Goal: Task Accomplishment & Management: Use online tool/utility

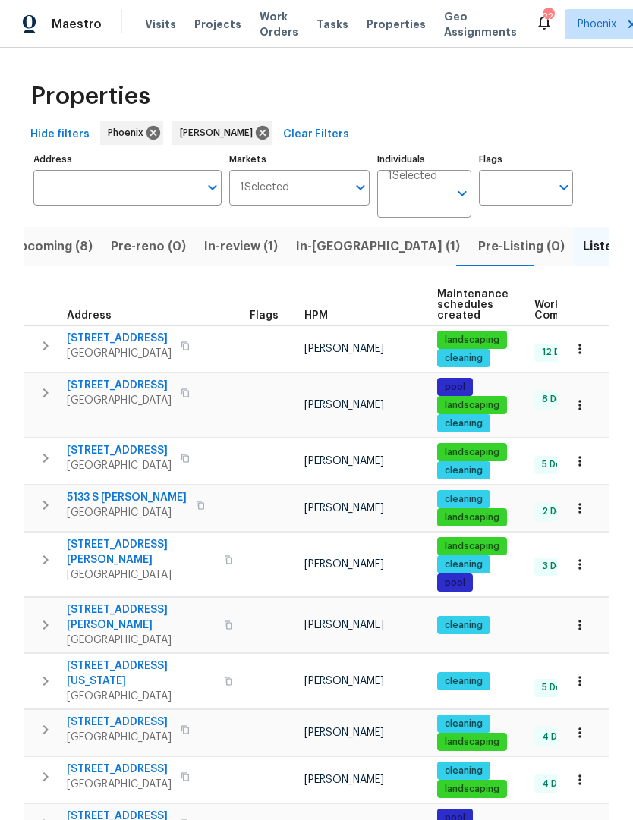
click at [323, 247] on span "In-reno (1)" at bounding box center [378, 246] width 164 height 21
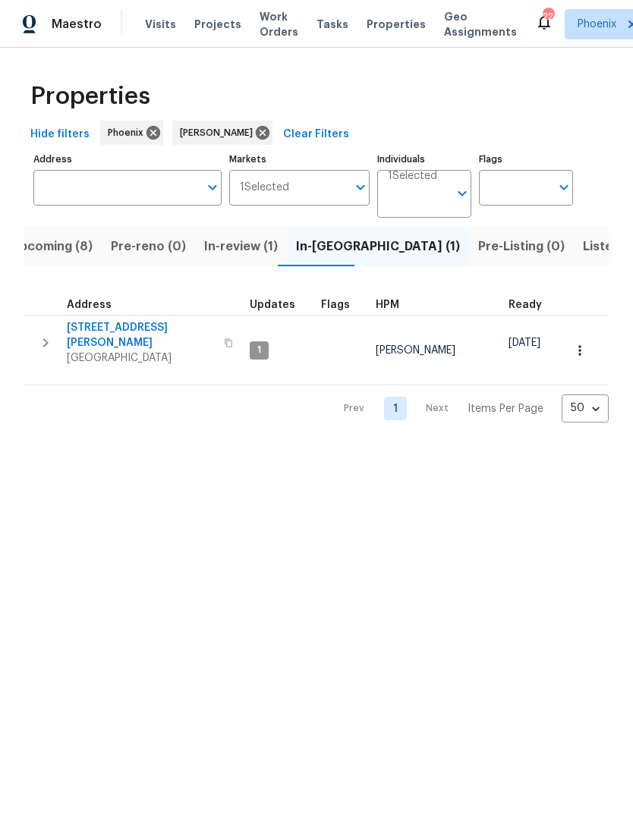
click at [135, 332] on span "[STREET_ADDRESS][PERSON_NAME]" at bounding box center [141, 335] width 148 height 30
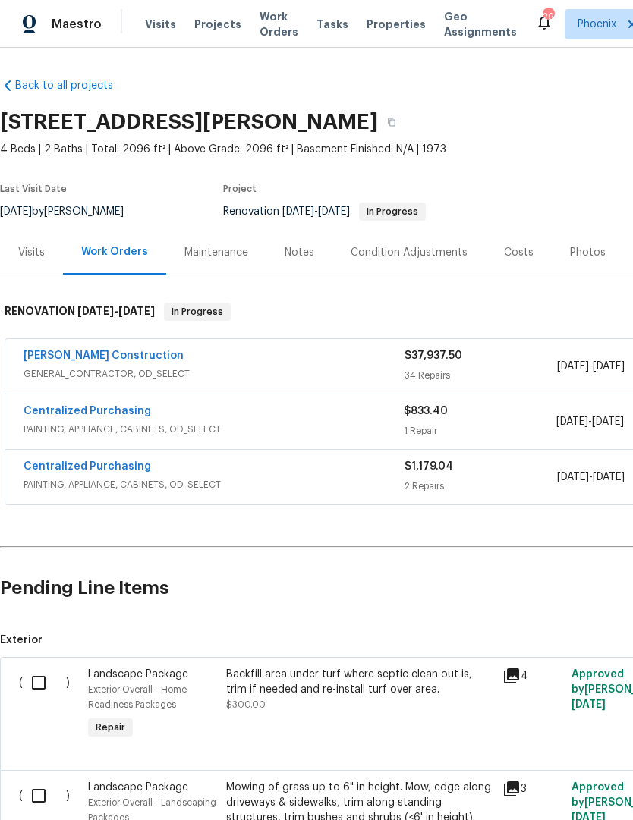
click at [40, 351] on link "[PERSON_NAME] Construction" at bounding box center [104, 356] width 160 height 11
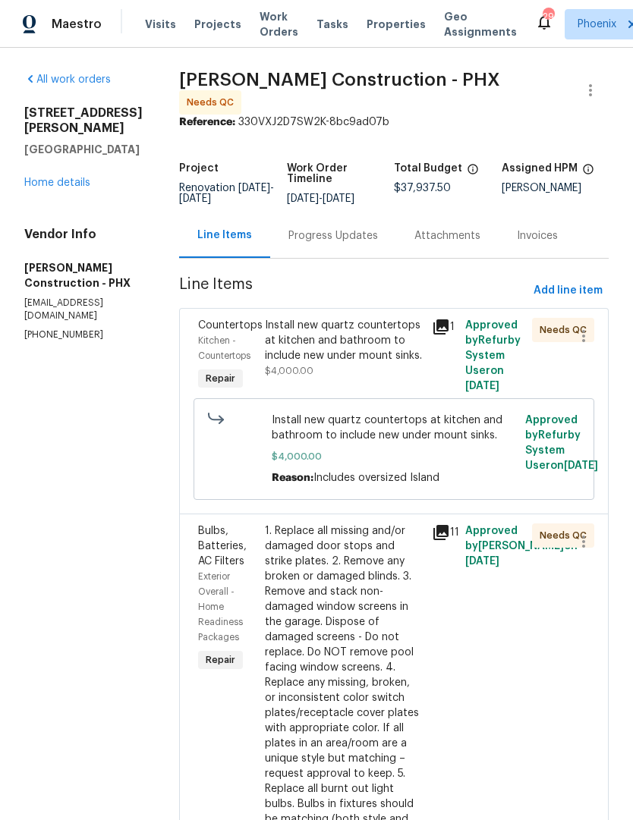
click at [367, 356] on div "Install new quartz countertops at kitchen and bathroom to include new under mou…" at bounding box center [344, 341] width 158 height 46
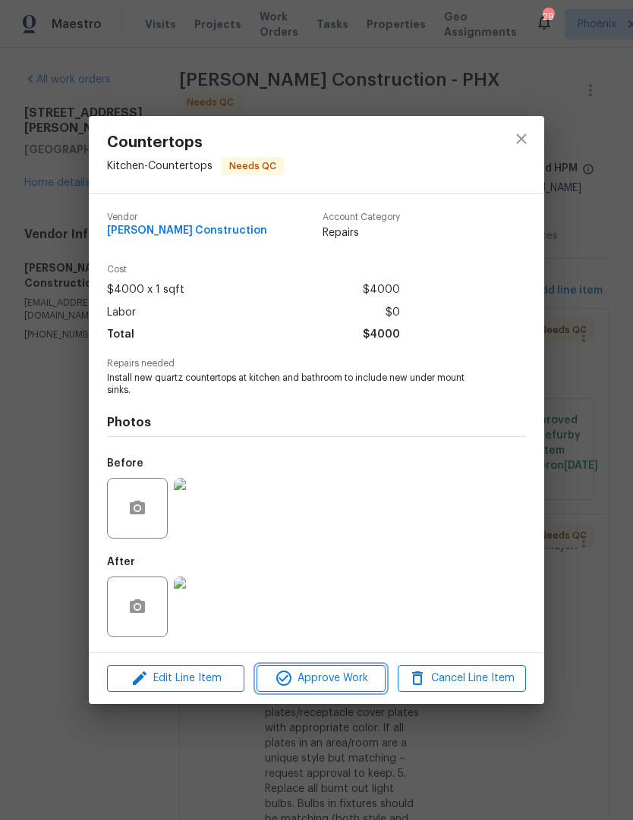
click at [354, 684] on span "Approve Work" at bounding box center [320, 678] width 119 height 19
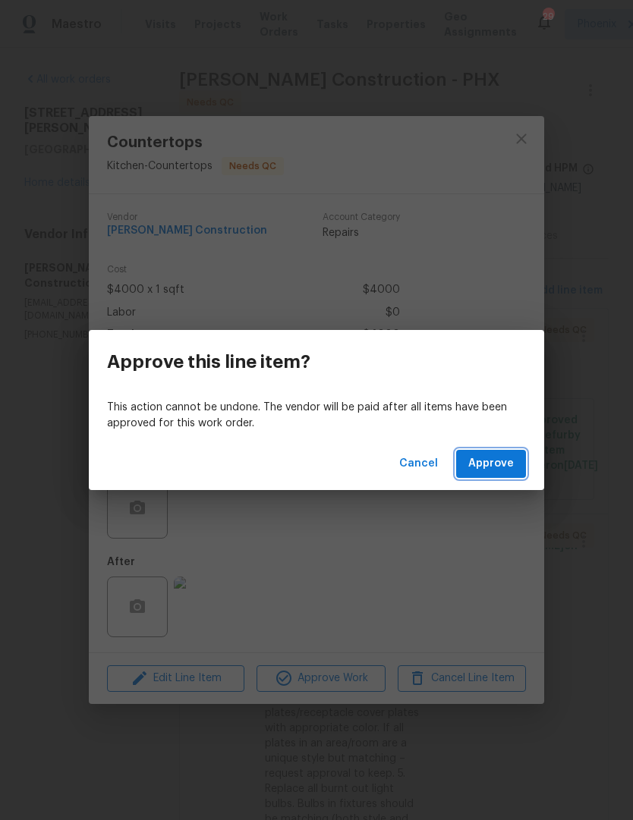
click at [497, 472] on span "Approve" at bounding box center [491, 464] width 46 height 19
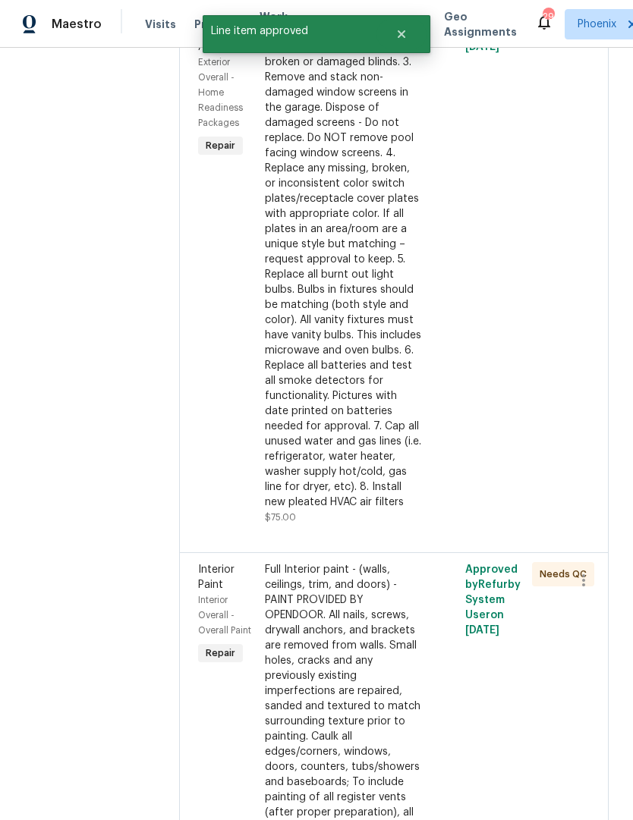
scroll to position [369, 0]
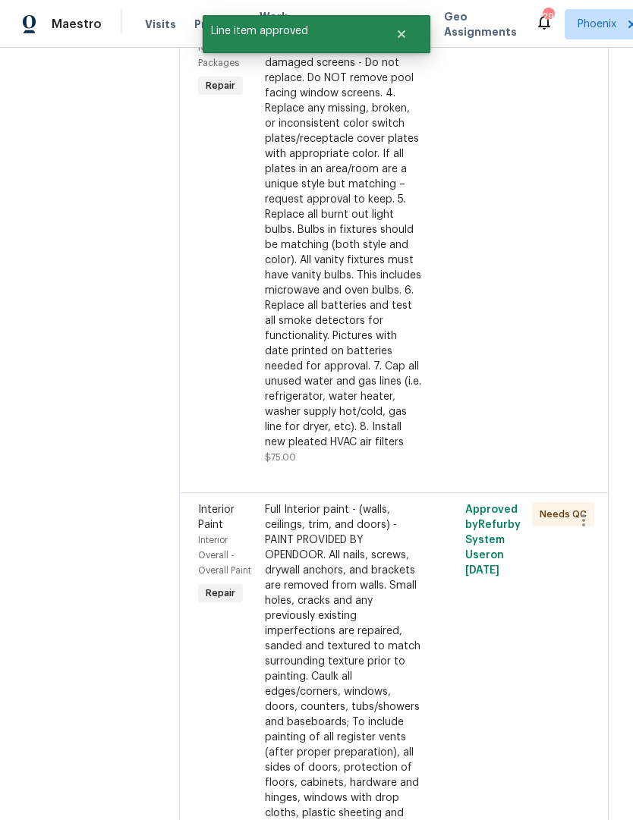
click at [422, 410] on div "1. Replace all missing and/or damaged door stops and strike plates. 2. Remove a…" at bounding box center [343, 207] width 167 height 525
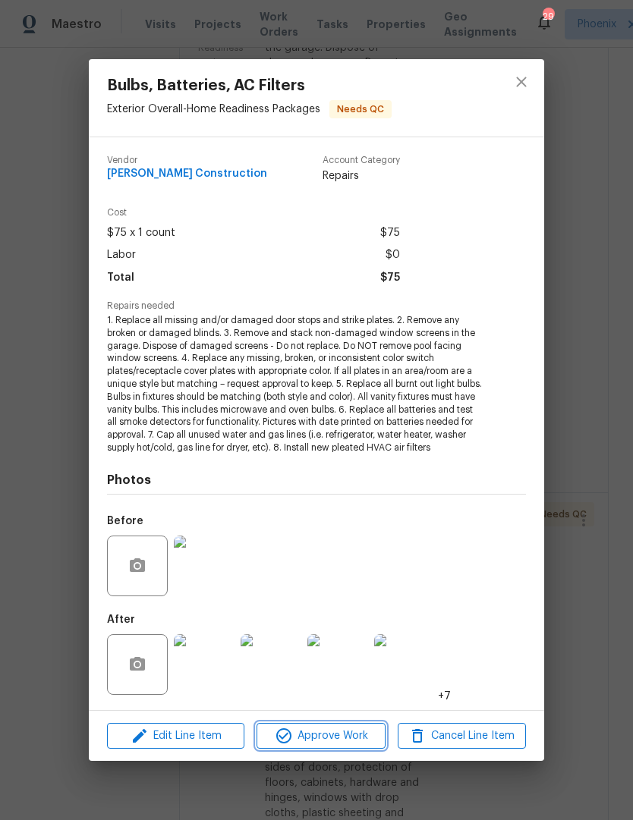
click at [338, 741] on span "Approve Work" at bounding box center [320, 736] width 119 height 19
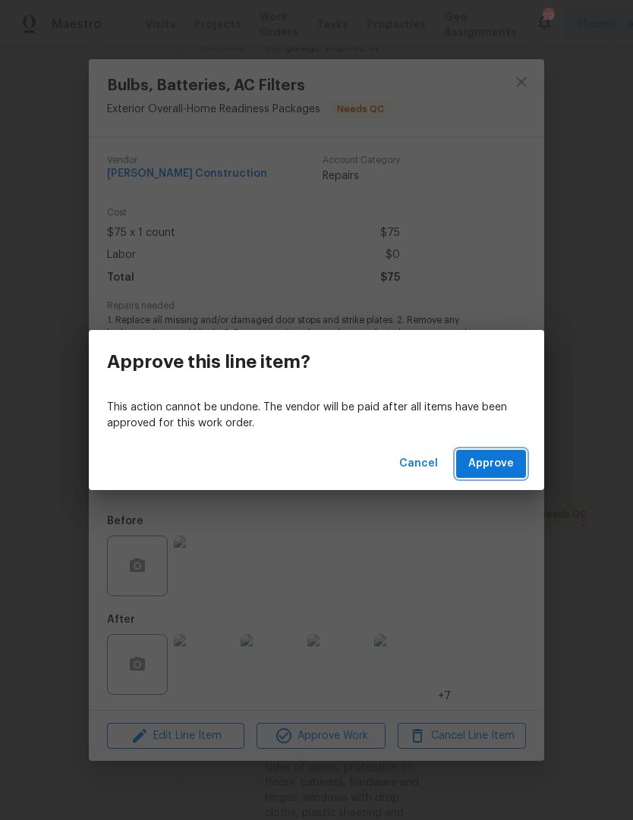
click at [501, 471] on span "Approve" at bounding box center [491, 464] width 46 height 19
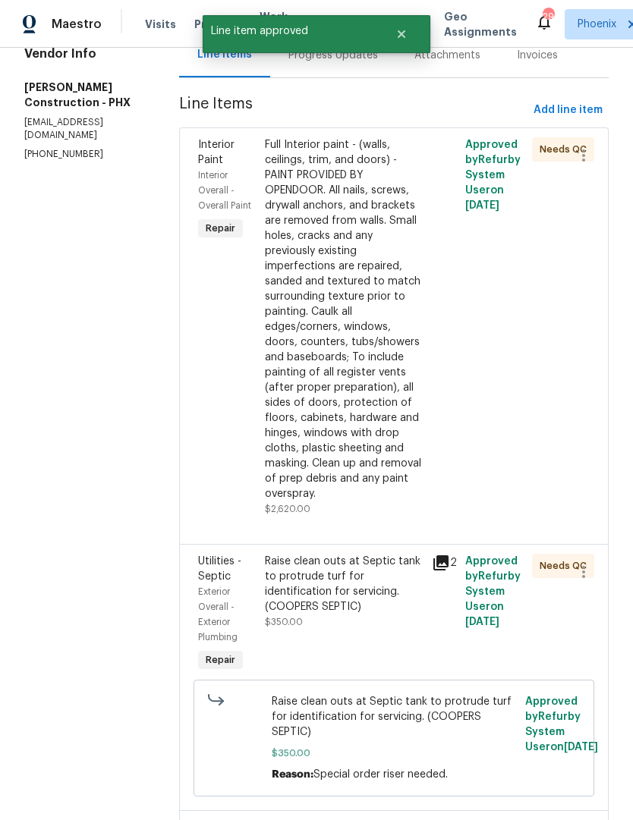
scroll to position [248, 0]
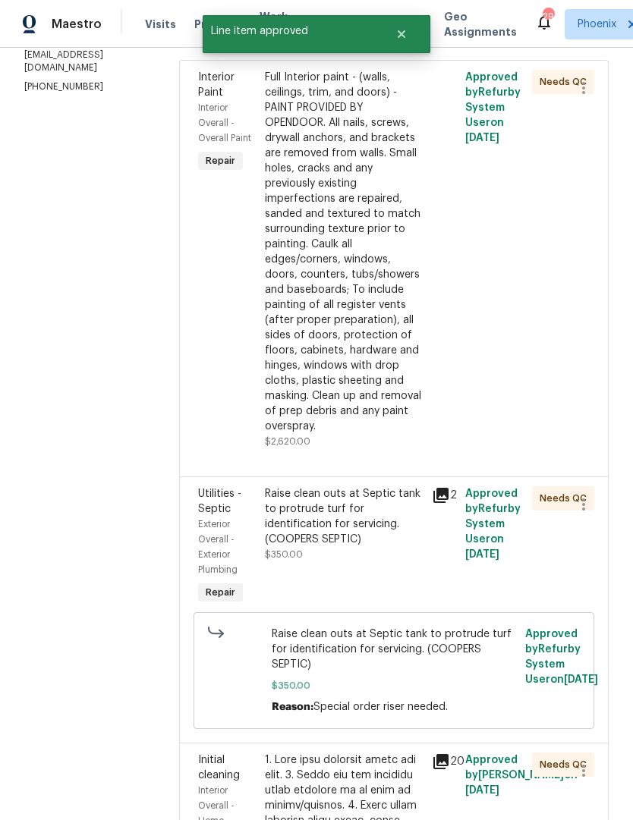
click at [396, 512] on div "Raise clean outs at Septic tank to protrude turf for identification for servici…" at bounding box center [344, 524] width 158 height 76
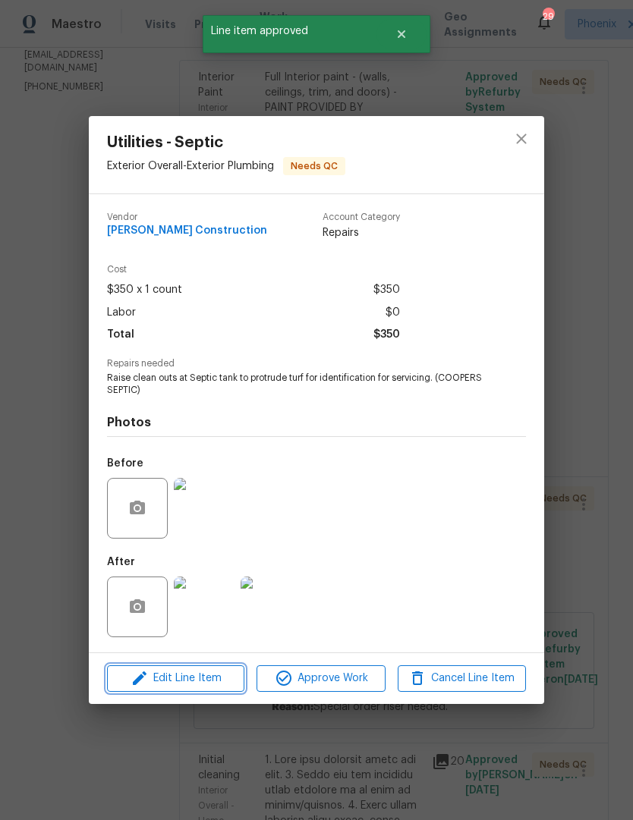
click at [198, 691] on button "Edit Line Item" at bounding box center [175, 679] width 137 height 27
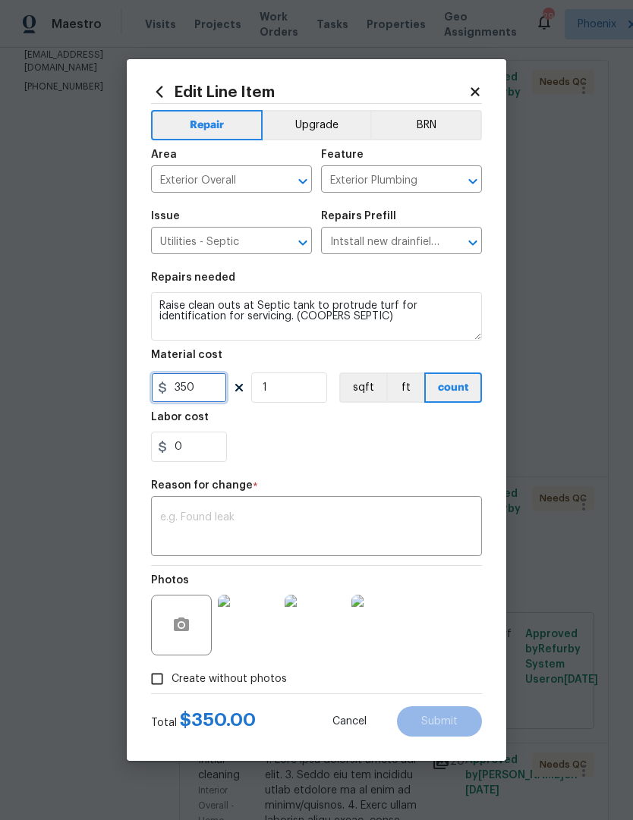
click at [216, 401] on input "350" at bounding box center [189, 388] width 76 height 30
type input "250"
click at [401, 442] on div "0" at bounding box center [316, 447] width 331 height 30
click at [272, 534] on textarea at bounding box center [316, 528] width 313 height 32
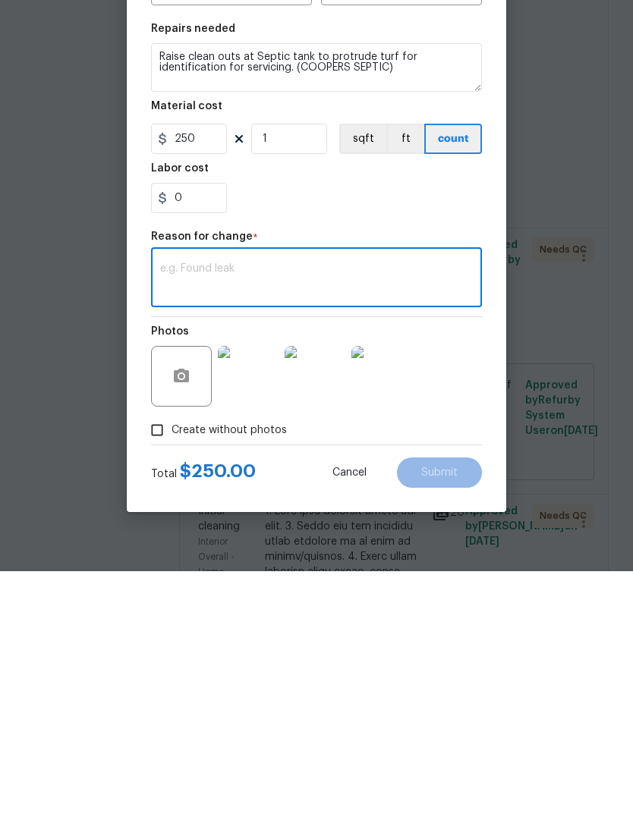
type textarea "C"
type textarea "Updated cost item"
click at [445, 716] on span "Submit" at bounding box center [439, 721] width 36 height 11
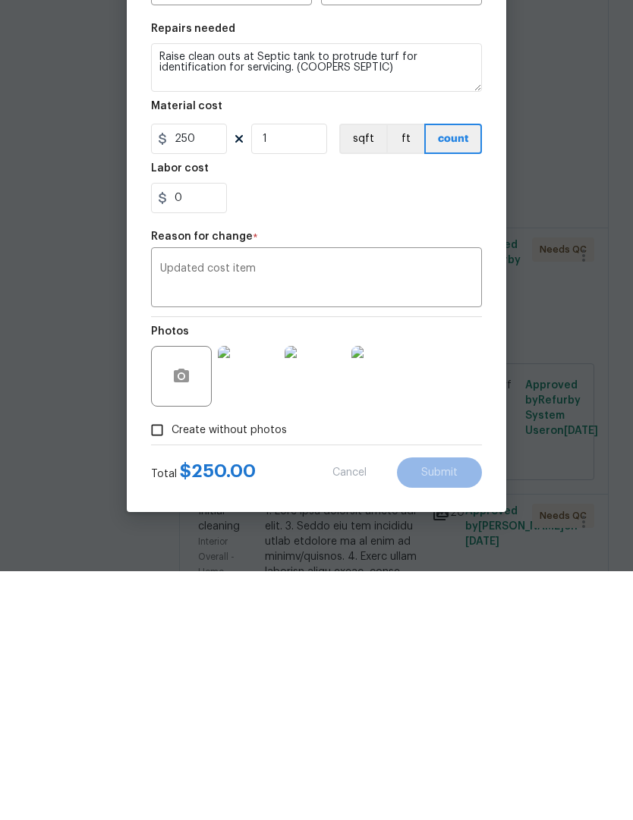
scroll to position [51, 0]
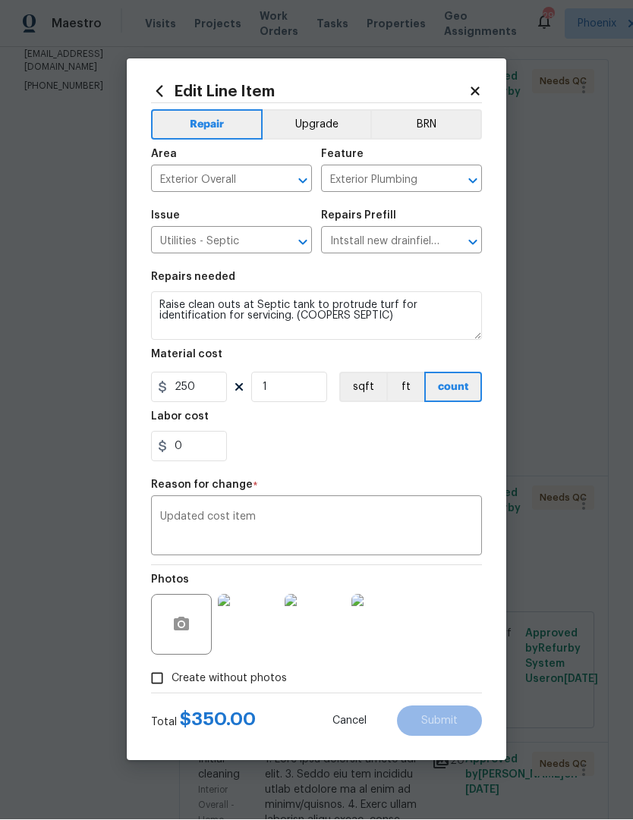
type input "350"
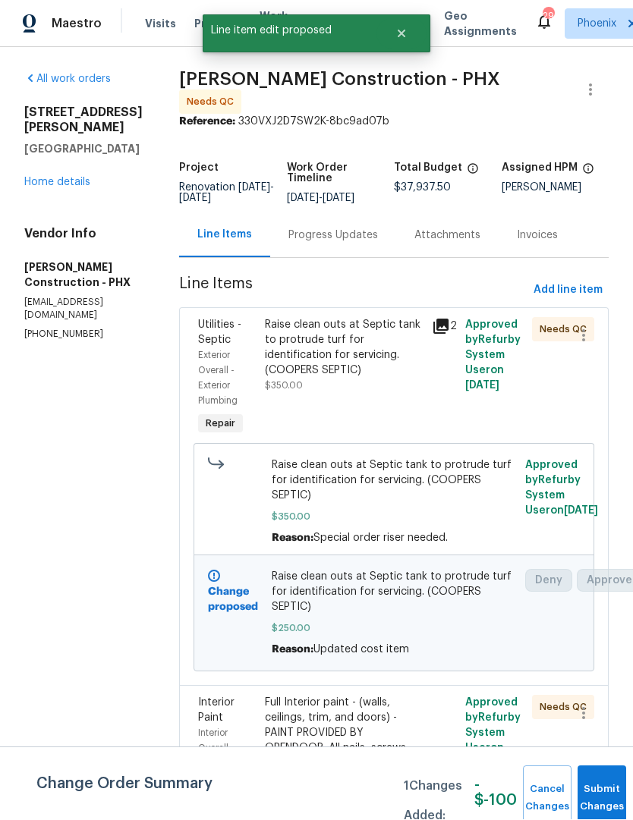
scroll to position [1, 0]
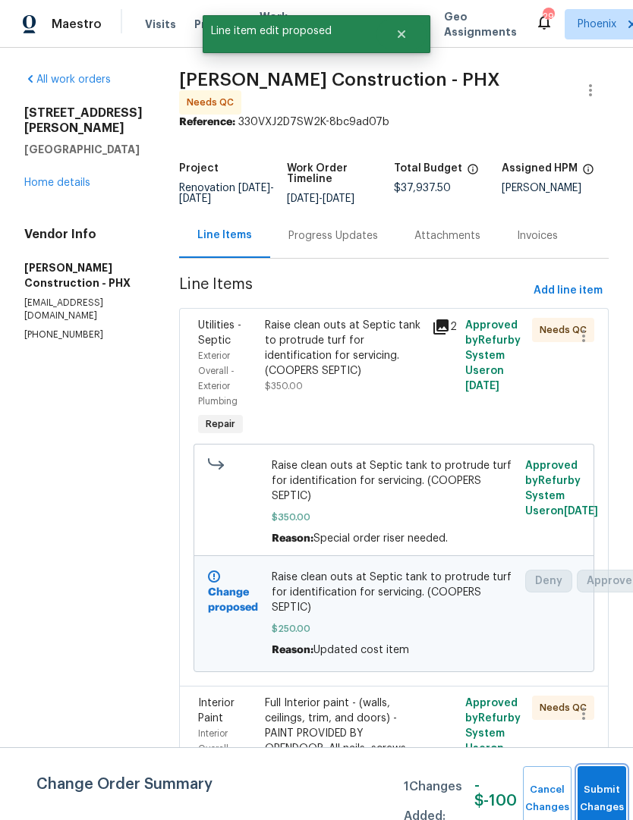
click at [602, 795] on button "Submit Changes" at bounding box center [602, 799] width 49 height 65
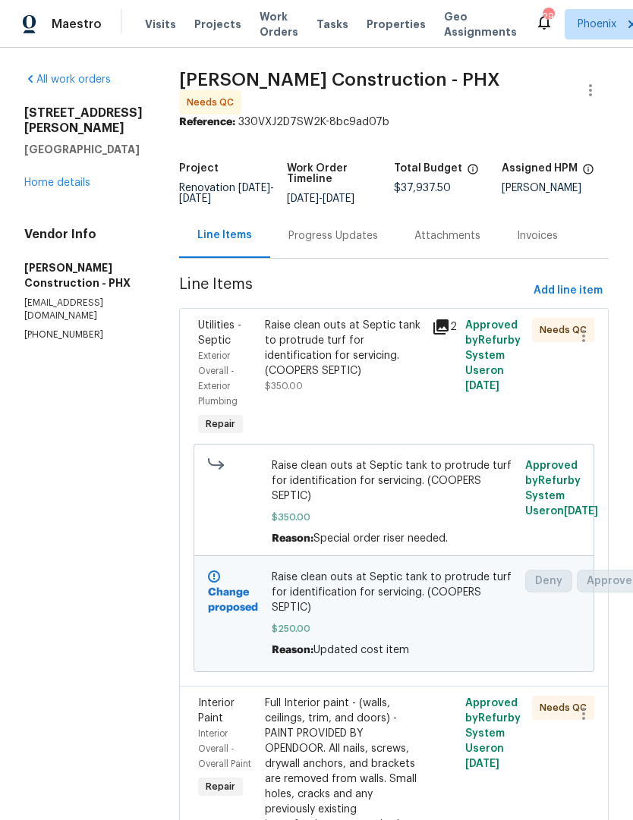
click at [388, 356] on div "Raise clean outs at Septic tank to protrude turf for identification for servici…" at bounding box center [344, 348] width 158 height 61
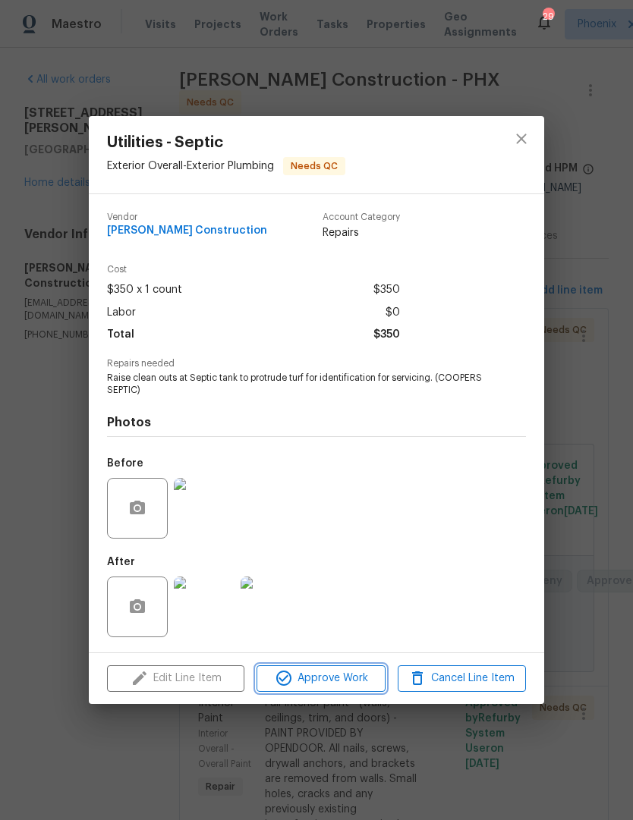
click at [341, 681] on span "Approve Work" at bounding box center [320, 678] width 119 height 19
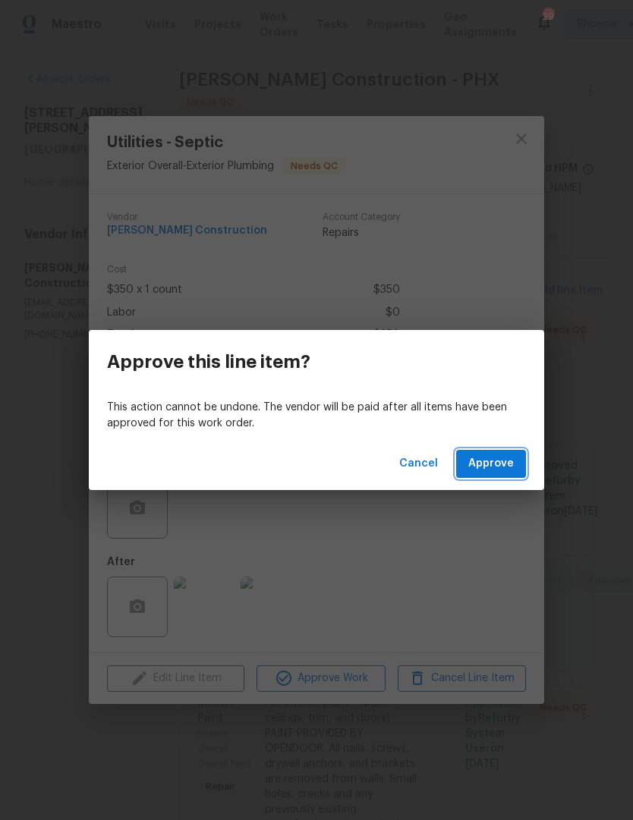
click at [498, 464] on span "Approve" at bounding box center [491, 464] width 46 height 19
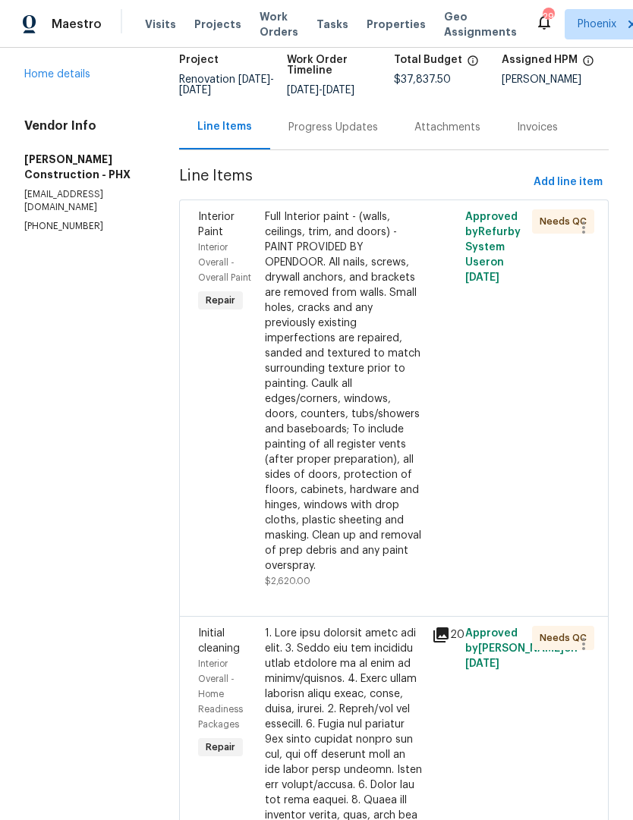
scroll to position [108, 0]
click at [396, 499] on div "Full Interior paint - (walls, ceilings, trim, and doors) - PAINT PROVIDED BY OP…" at bounding box center [344, 392] width 158 height 364
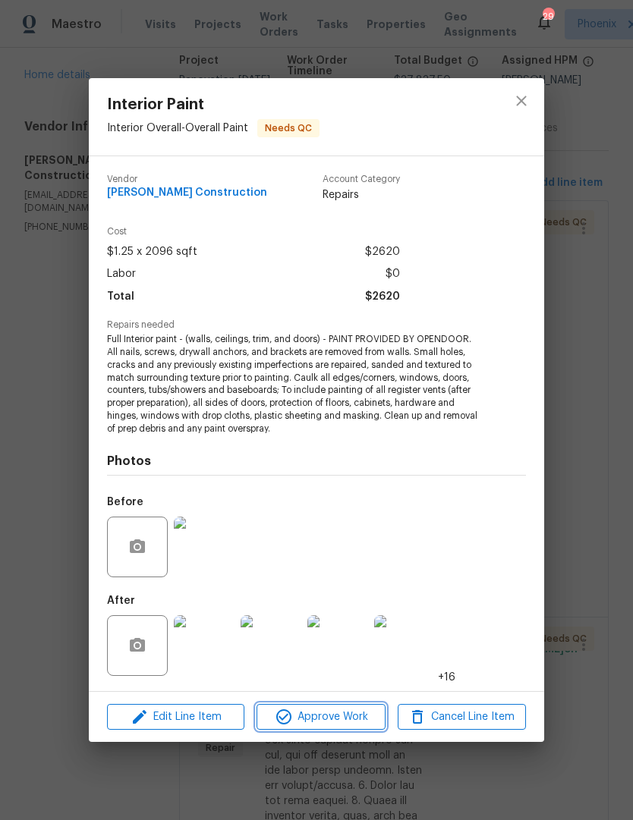
click at [339, 722] on span "Approve Work" at bounding box center [320, 717] width 119 height 19
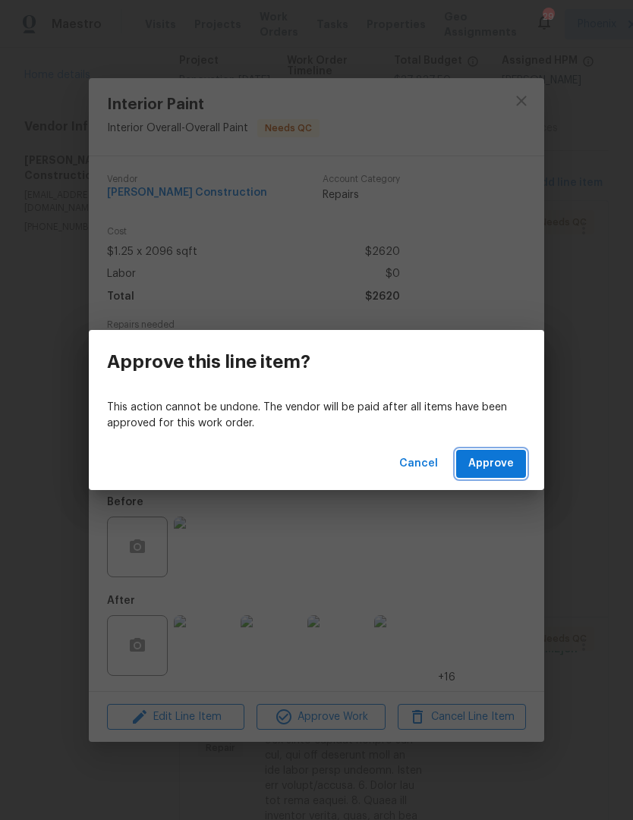
click at [504, 470] on span "Approve" at bounding box center [491, 464] width 46 height 19
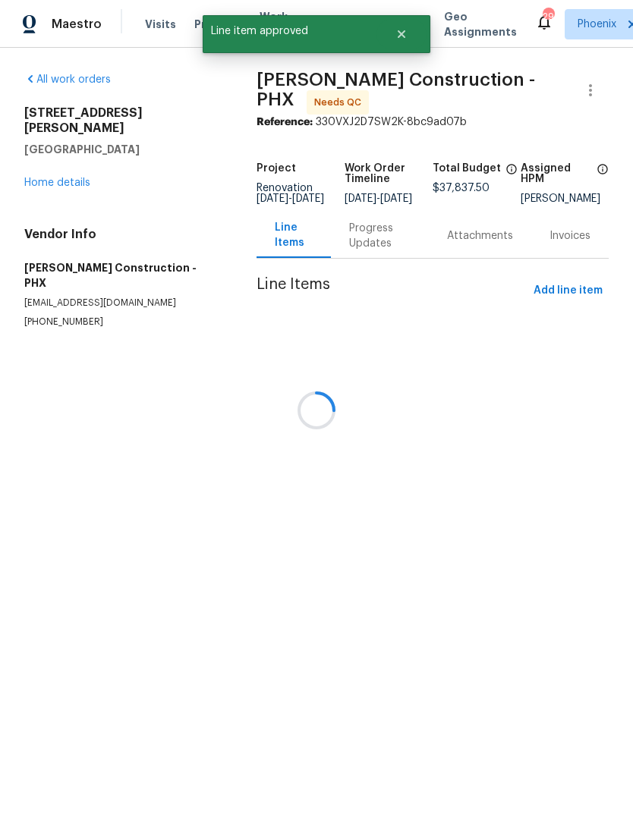
scroll to position [0, 0]
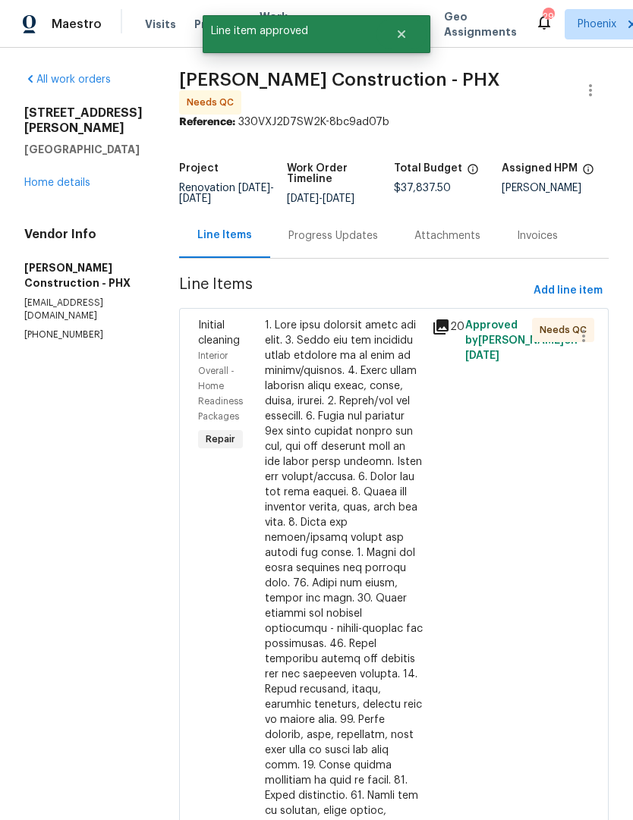
click at [391, 661] on div at bounding box center [344, 682] width 158 height 729
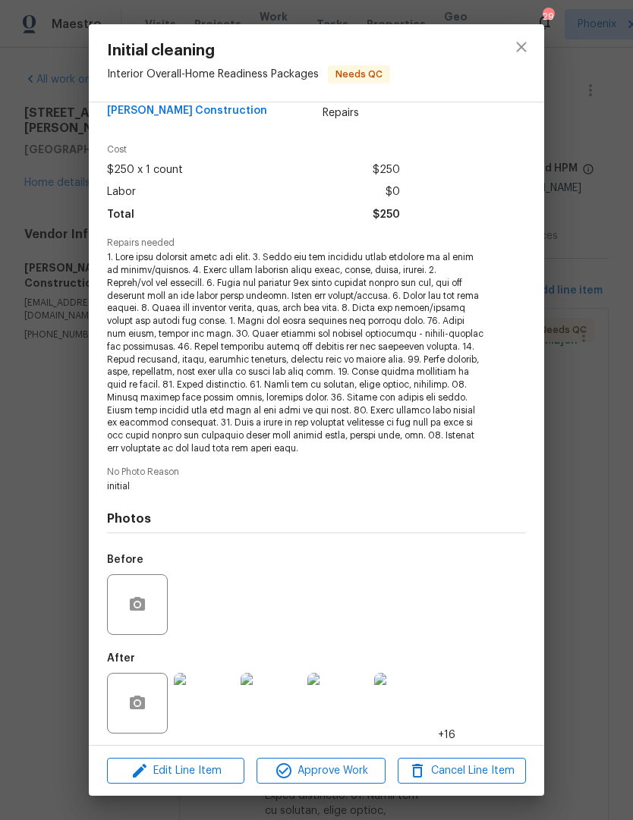
scroll to position [27, 0]
click at [310, 773] on span "Approve Work" at bounding box center [320, 771] width 119 height 19
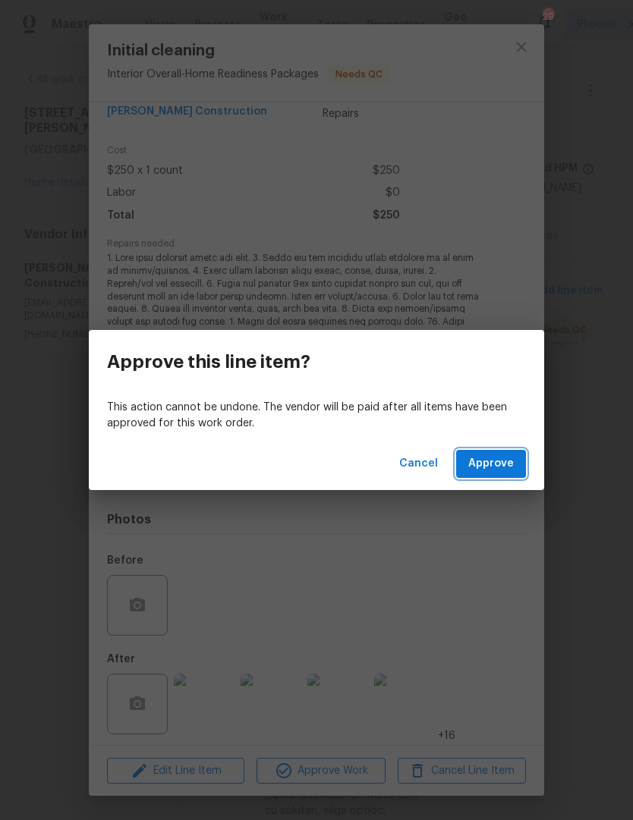
click at [494, 464] on span "Approve" at bounding box center [491, 464] width 46 height 19
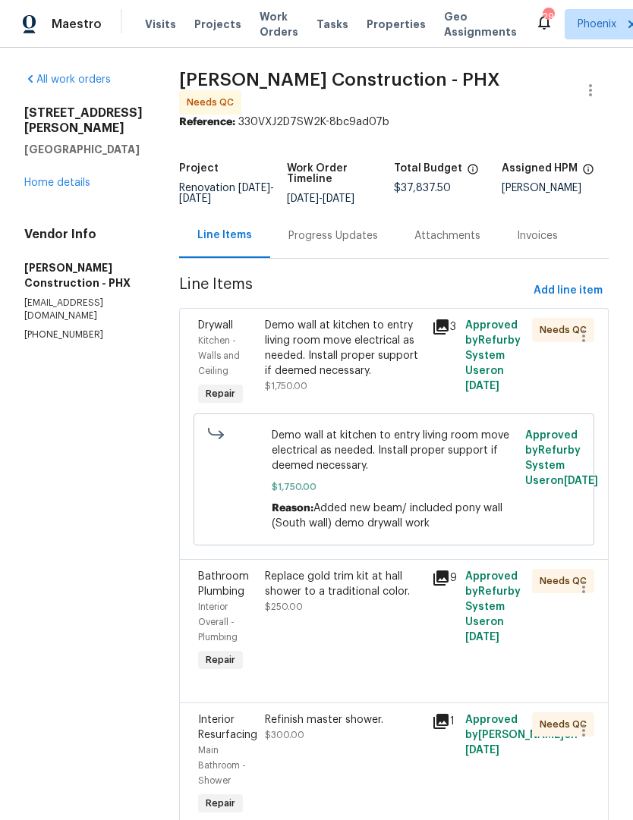
click at [380, 357] on div "Demo wall at kitchen to entry living room move electrical as needed. Install pr…" at bounding box center [344, 348] width 158 height 61
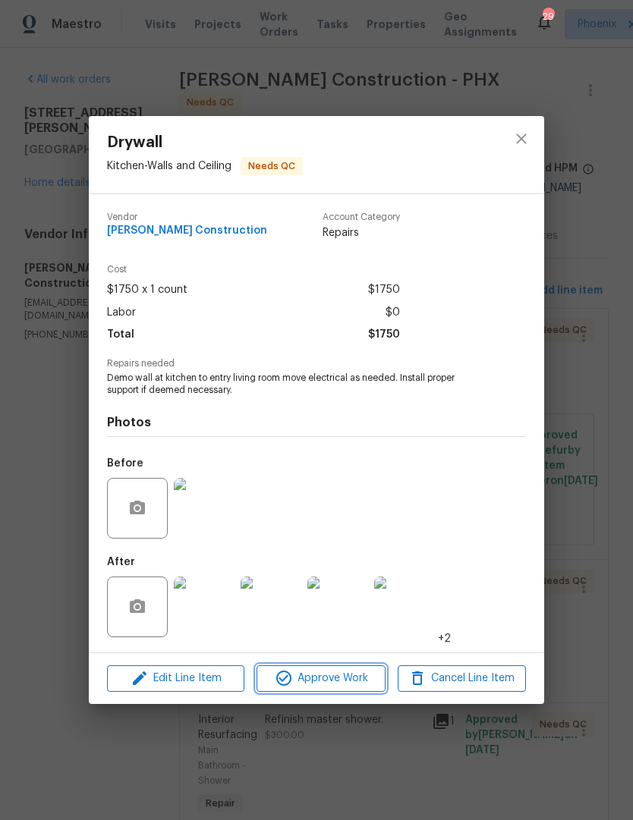
click at [345, 692] on button "Approve Work" at bounding box center [321, 679] width 128 height 27
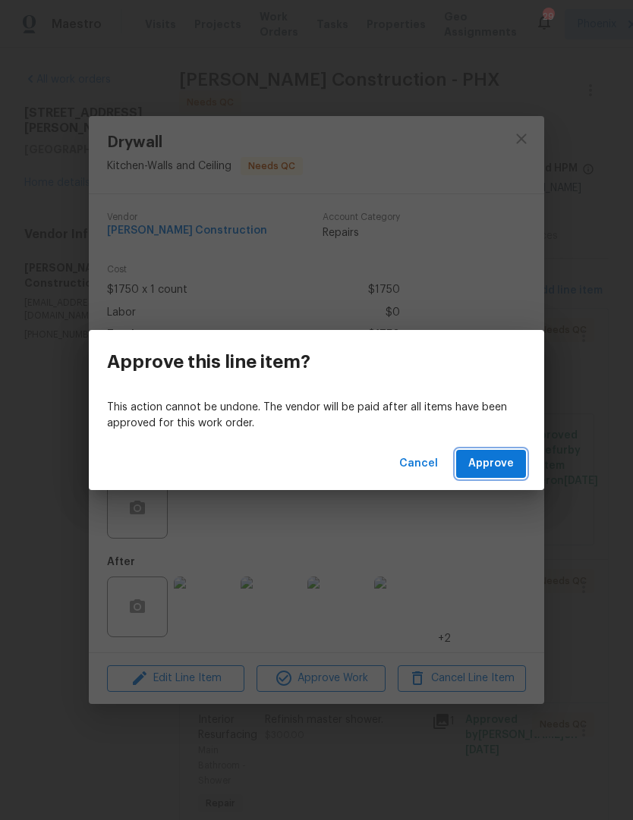
click at [509, 456] on span "Approve" at bounding box center [491, 464] width 46 height 19
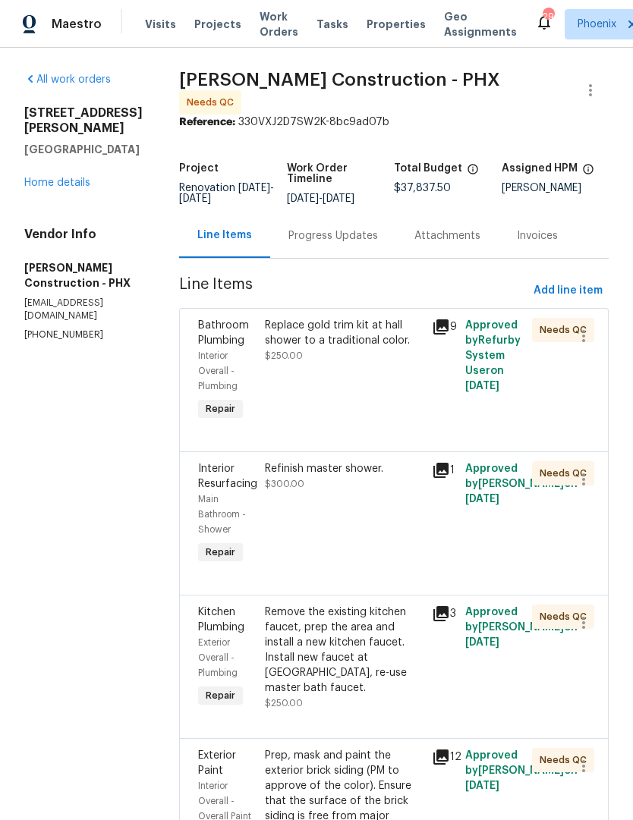
click at [329, 372] on div "Replace gold trim kit at hall shower to a traditional color. $250.00" at bounding box center [343, 370] width 167 height 115
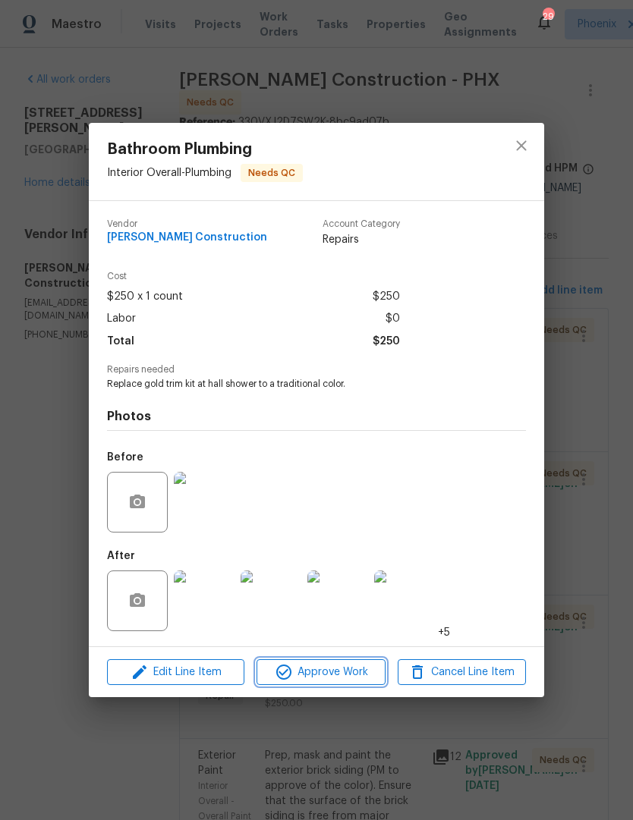
click at [338, 665] on span "Approve Work" at bounding box center [320, 672] width 119 height 19
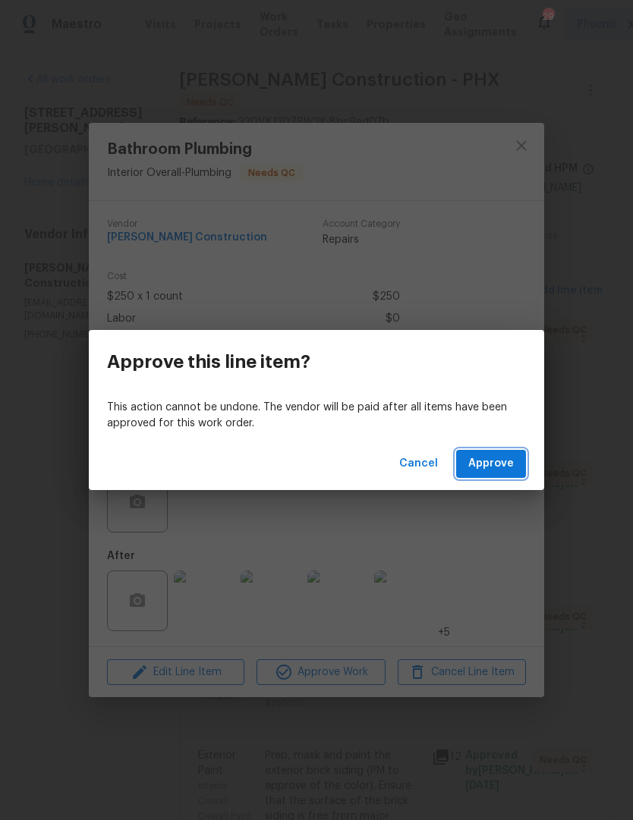
click at [502, 472] on span "Approve" at bounding box center [491, 464] width 46 height 19
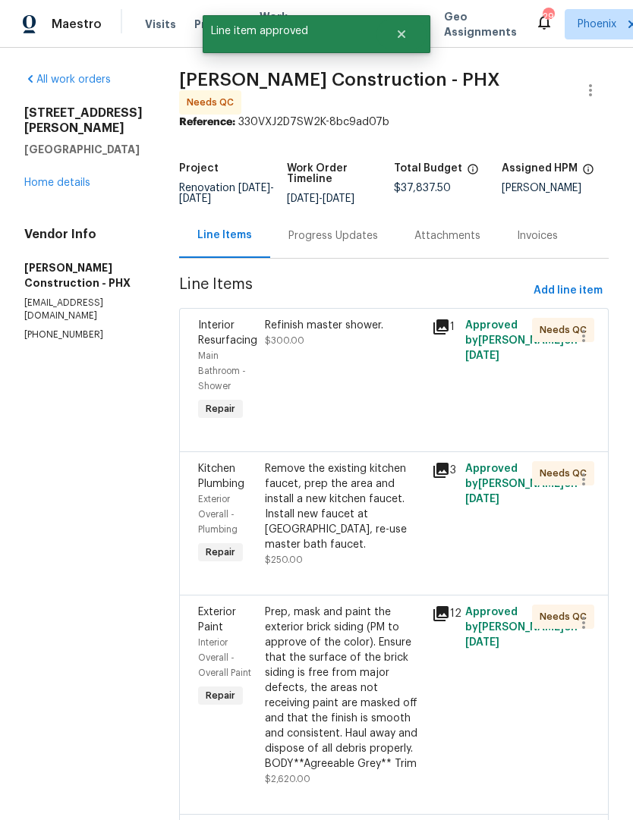
click at [364, 354] on div "Refinish master shower. $300.00" at bounding box center [343, 370] width 167 height 115
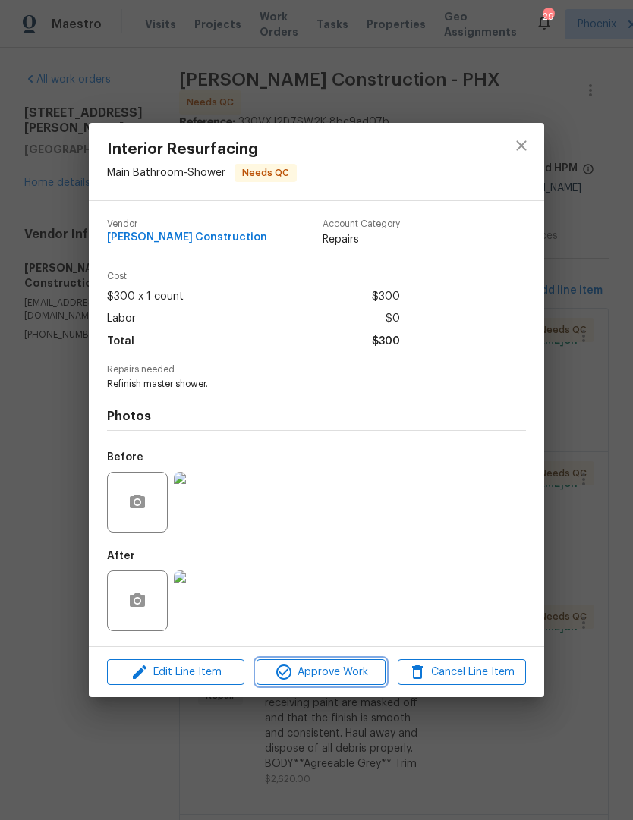
click at [343, 678] on span "Approve Work" at bounding box center [320, 672] width 119 height 19
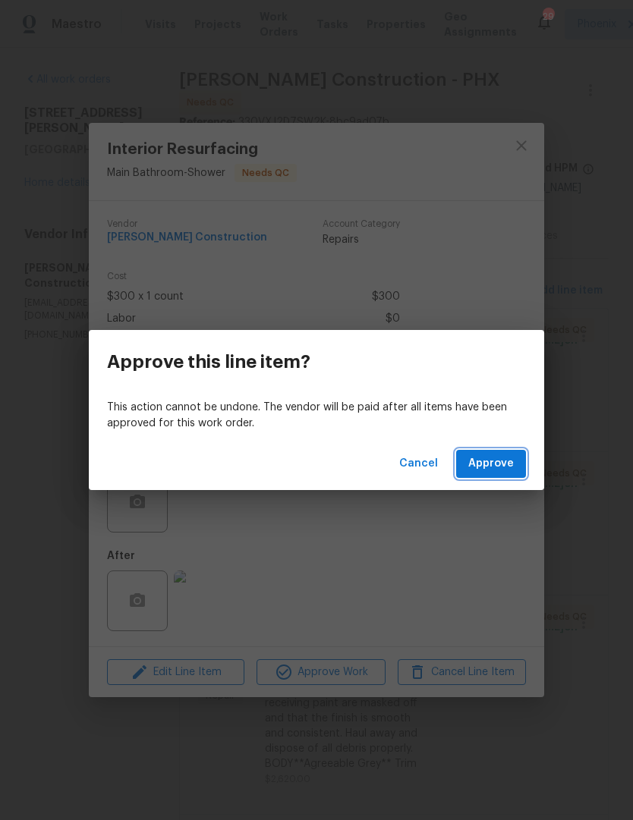
click at [505, 468] on span "Approve" at bounding box center [491, 464] width 46 height 19
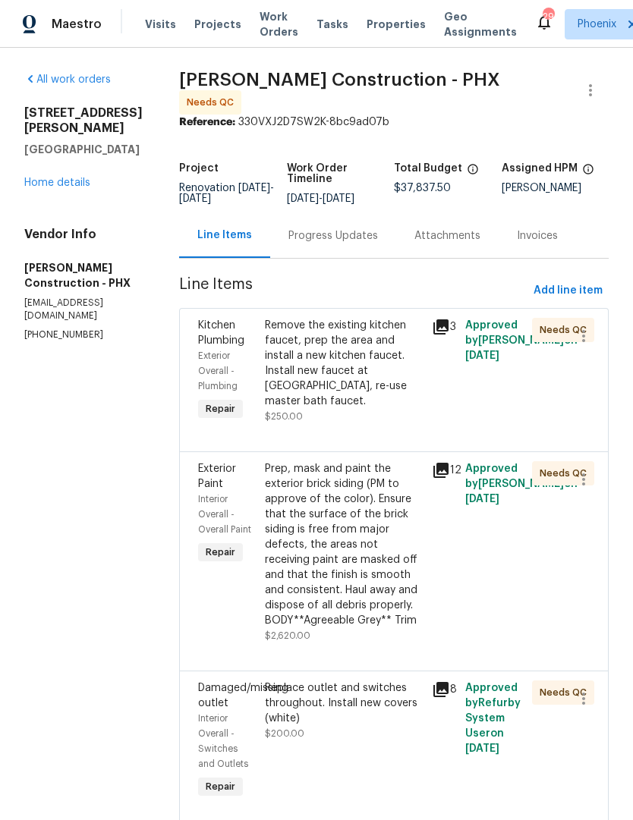
click at [371, 385] on div "Remove the existing kitchen faucet, prep the area and install a new kitchen fau…" at bounding box center [344, 363] width 158 height 91
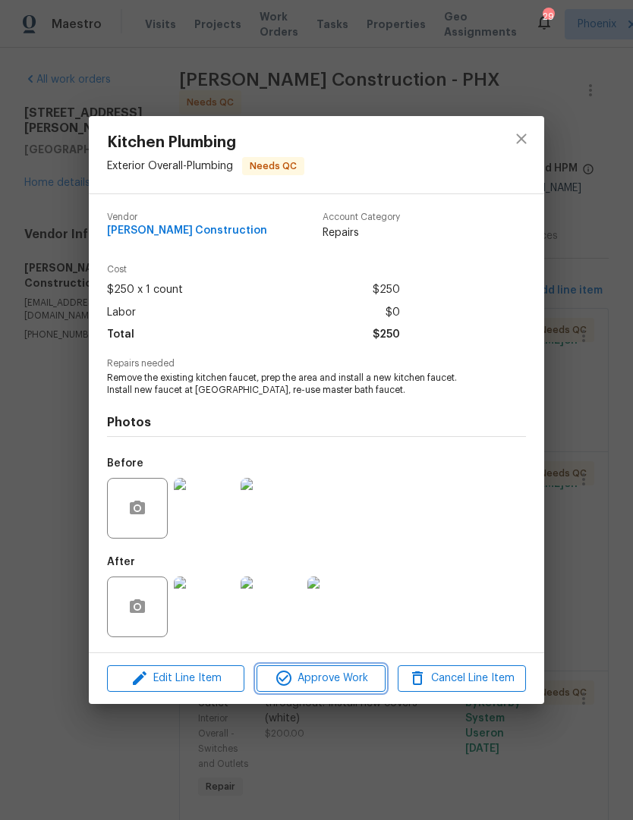
click at [343, 677] on span "Approve Work" at bounding box center [320, 678] width 119 height 19
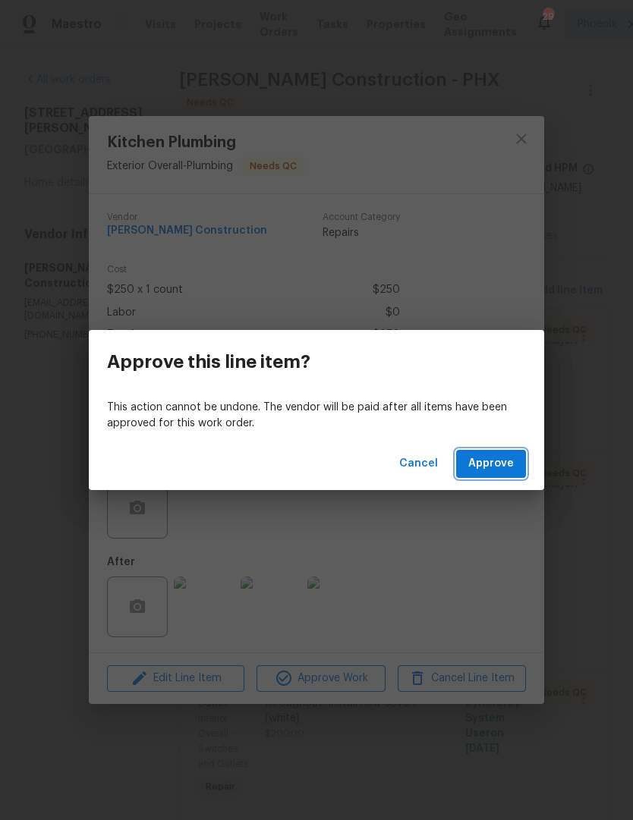
click at [498, 465] on span "Approve" at bounding box center [491, 464] width 46 height 19
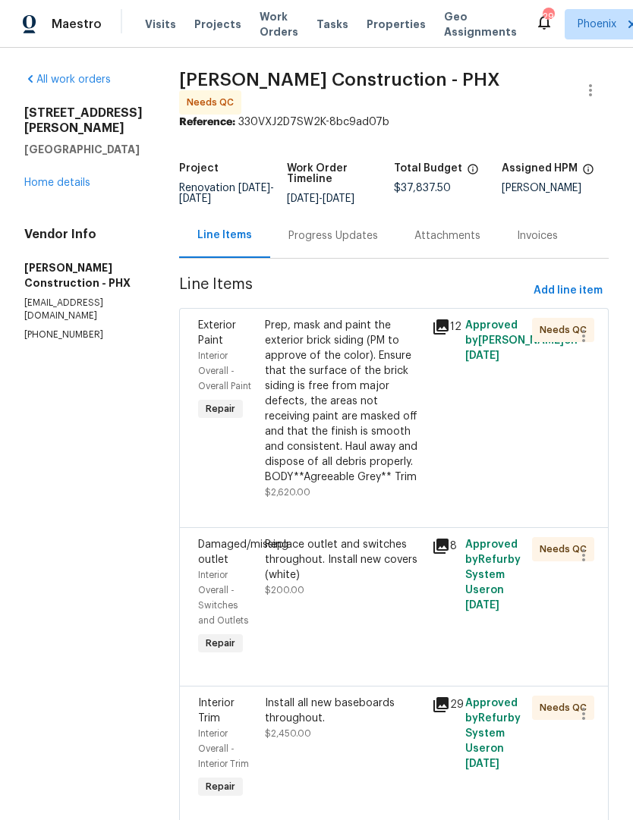
click at [374, 451] on div "Prep, mask and paint the exterior brick siding (PM to approve of the color). En…" at bounding box center [344, 401] width 158 height 167
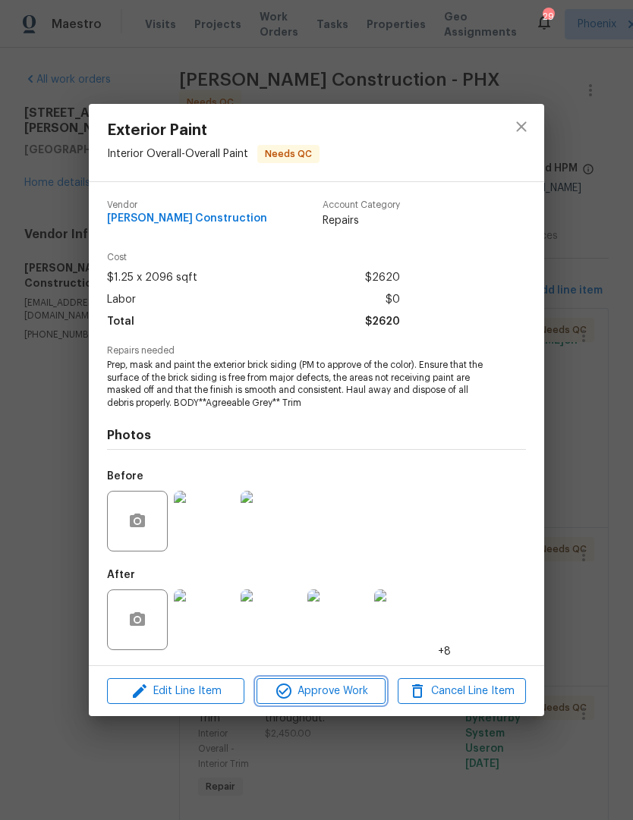
click at [342, 703] on button "Approve Work" at bounding box center [321, 691] width 128 height 27
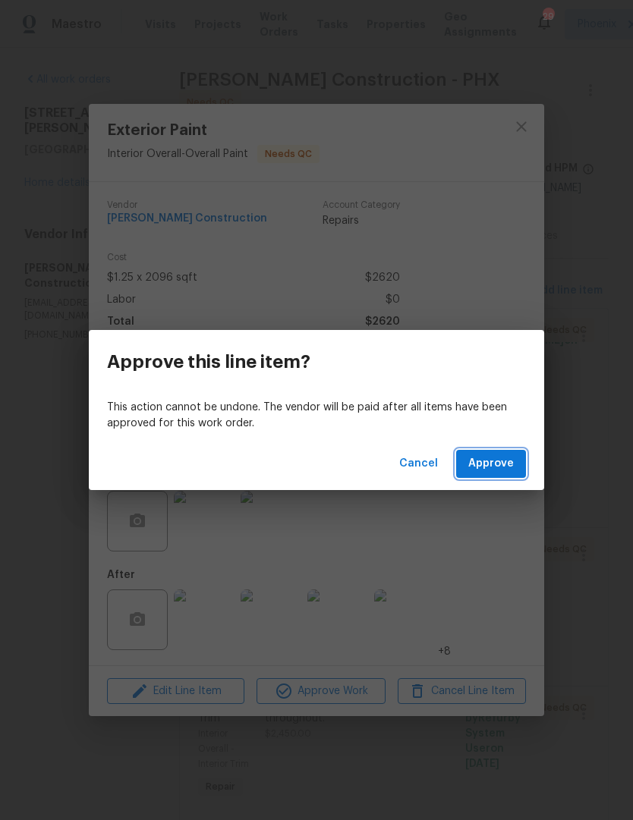
click at [506, 467] on span "Approve" at bounding box center [491, 464] width 46 height 19
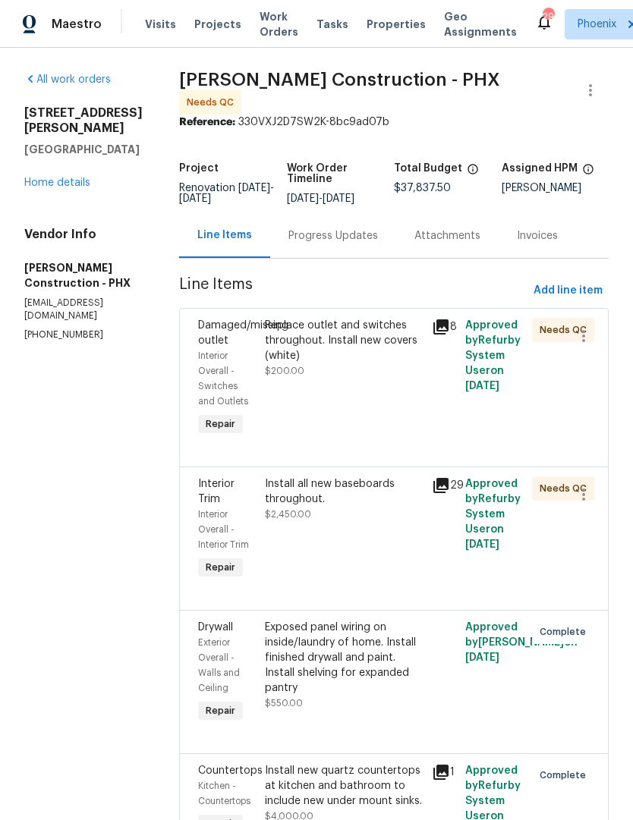
click at [397, 392] on div "Replace outlet and switches throughout. Install new covers (white) $200.00" at bounding box center [343, 378] width 167 height 131
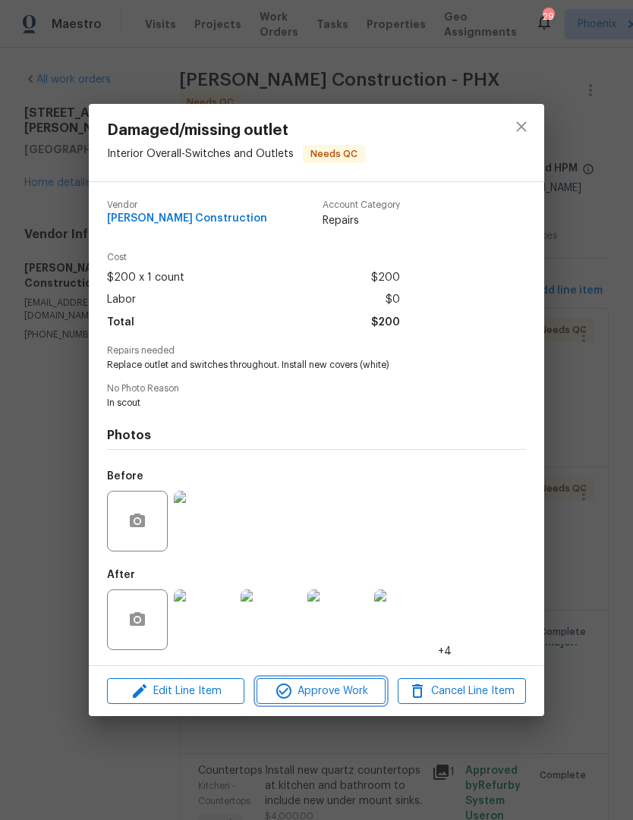
click at [340, 704] on button "Approve Work" at bounding box center [321, 691] width 128 height 27
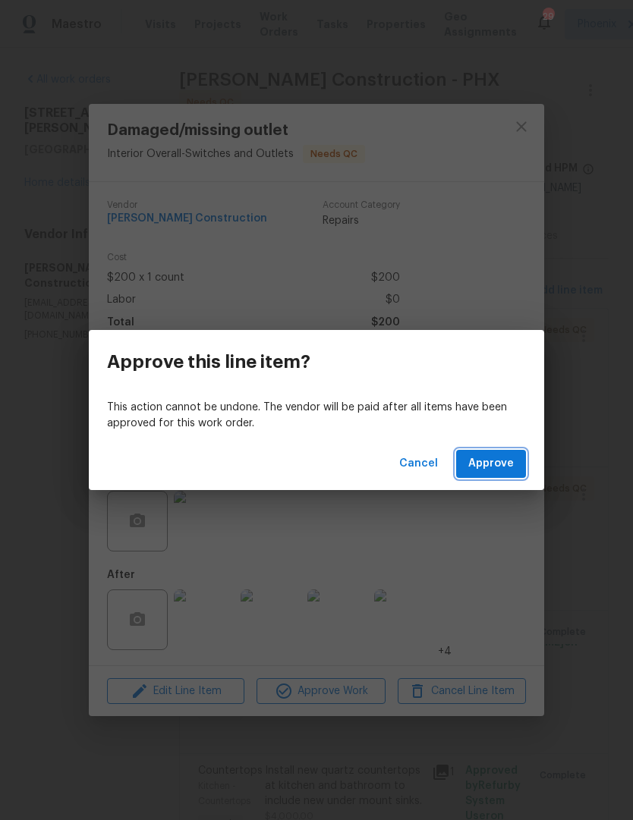
click at [494, 475] on button "Approve" at bounding box center [491, 464] width 70 height 28
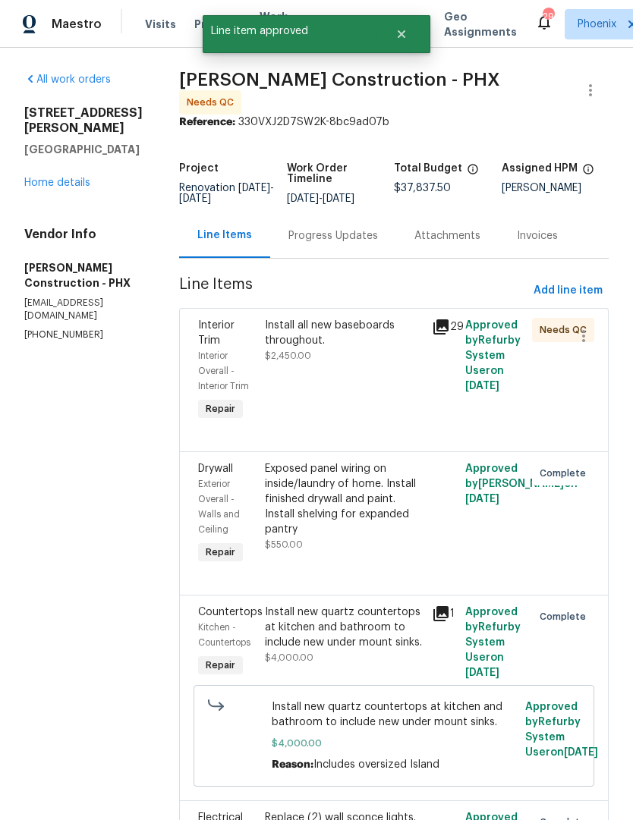
click at [378, 389] on div "Install all new baseboards throughout. $2,450.00" at bounding box center [343, 370] width 167 height 115
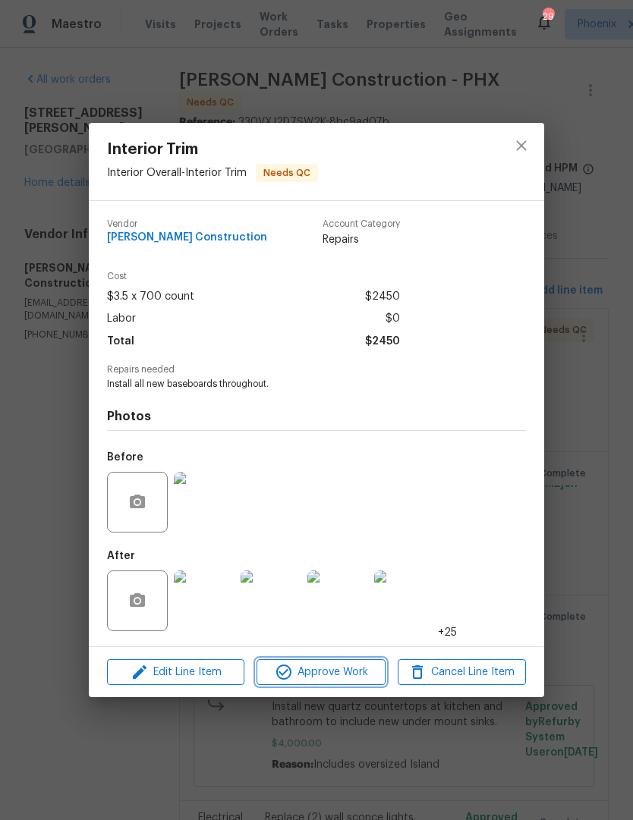
click at [336, 667] on span "Approve Work" at bounding box center [320, 672] width 119 height 19
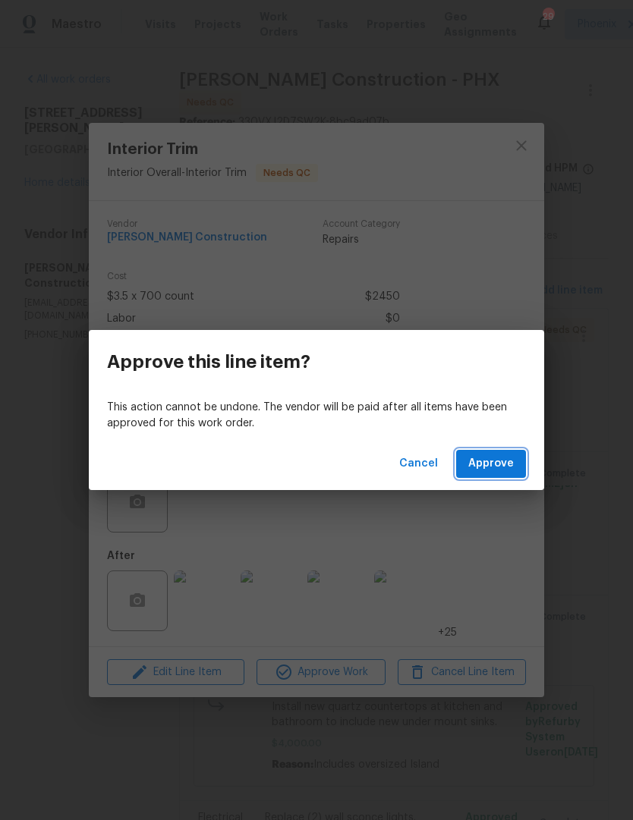
click at [507, 466] on span "Approve" at bounding box center [491, 464] width 46 height 19
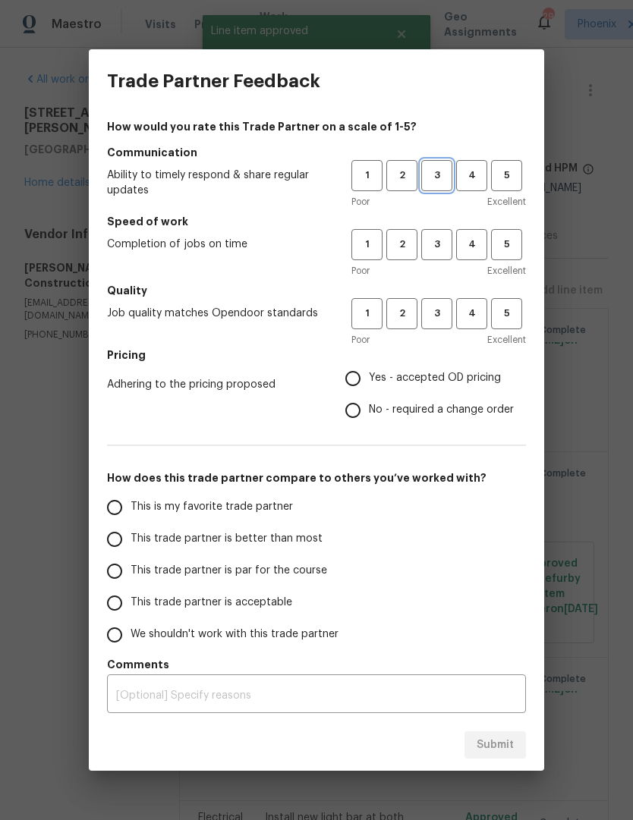
click at [442, 181] on span "3" at bounding box center [437, 175] width 28 height 17
click at [430, 236] on span "3" at bounding box center [437, 244] width 28 height 17
click at [444, 316] on span "3" at bounding box center [437, 313] width 28 height 17
click at [367, 370] on input "Yes - accepted OD pricing" at bounding box center [353, 379] width 32 height 32
radio input "true"
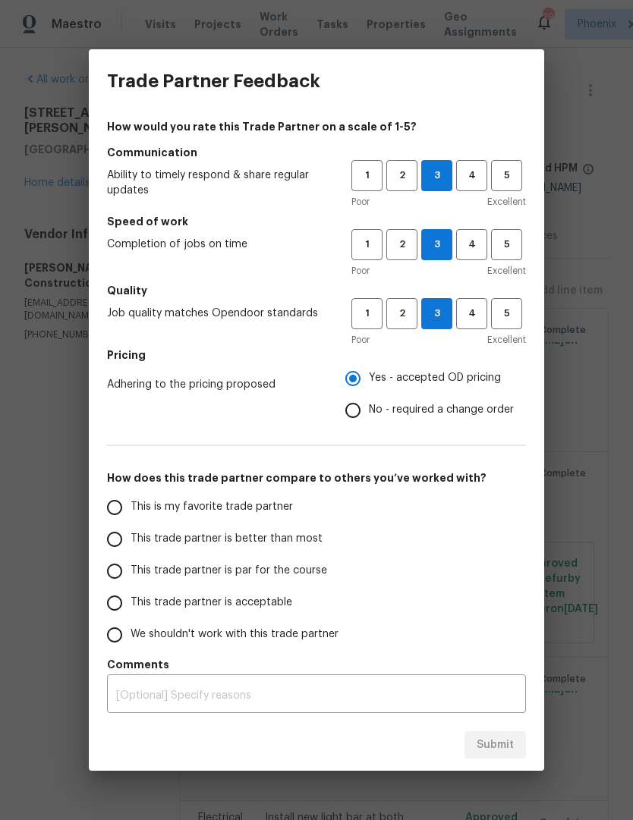
click at [121, 540] on input "This trade partner is better than most" at bounding box center [115, 540] width 32 height 32
click at [499, 748] on span "Submit" at bounding box center [495, 745] width 37 height 19
radio input "true"
